Goal: Task Accomplishment & Management: Manage account settings

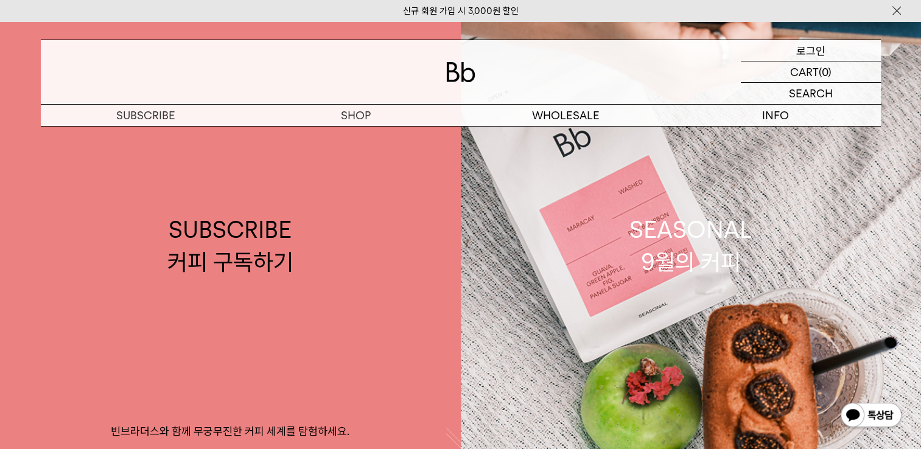
drag, startPoint x: 0, startPoint y: 0, endPoint x: 811, endPoint y: 54, distance: 812.6
click at [811, 54] on p "로그인" at bounding box center [810, 50] width 29 height 21
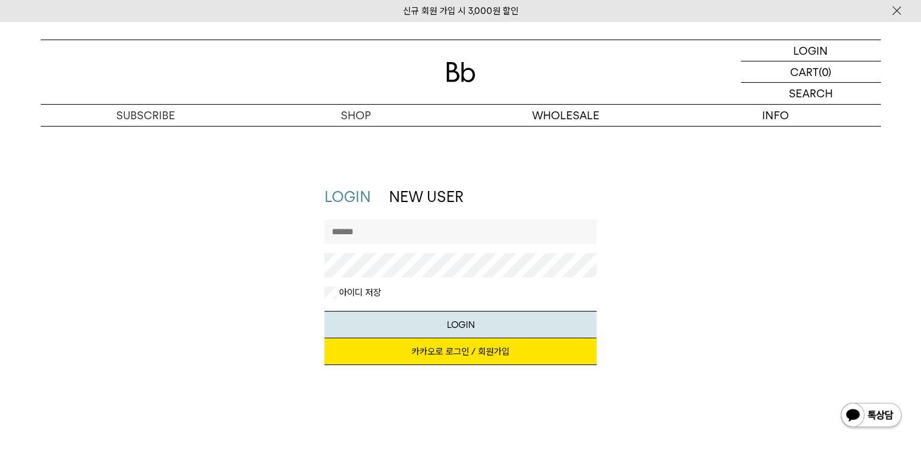
click at [466, 351] on link "카카오로 로그인 / 회원가입" at bounding box center [460, 351] width 272 height 27
